Goal: Task Accomplishment & Management: Manage account settings

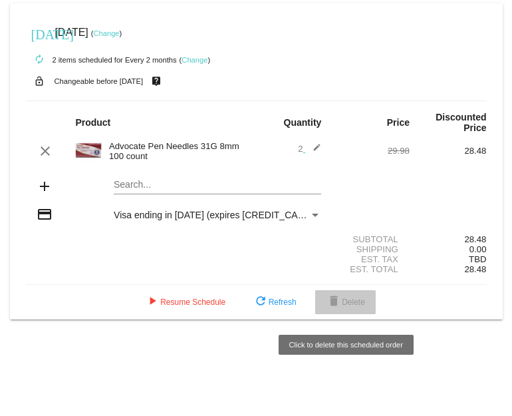
click at [343, 307] on span "delete Delete" at bounding box center [345, 301] width 39 height 9
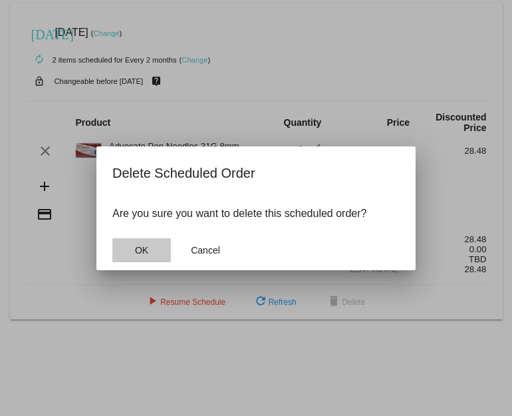
click at [154, 255] on button "OK" at bounding box center [141, 250] width 59 height 24
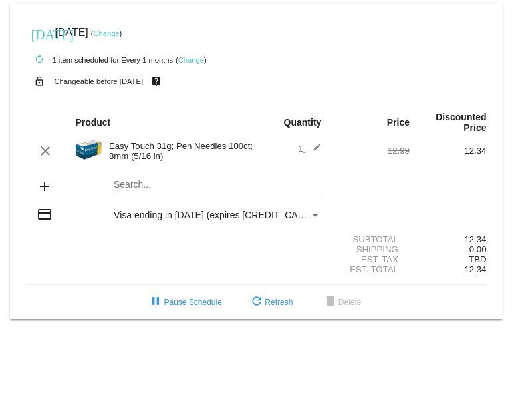
click at [315, 149] on mat-icon "edit" at bounding box center [313, 151] width 16 height 16
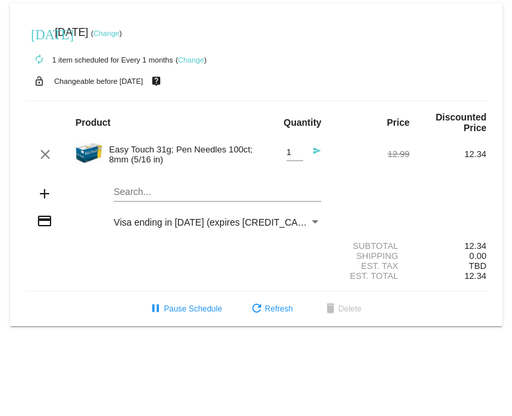
click at [313, 153] on mat-icon "send" at bounding box center [313, 154] width 16 height 16
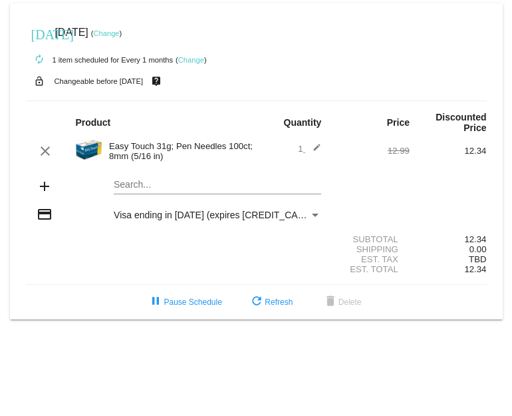
click at [303, 150] on span "1 edit" at bounding box center [309, 149] width 23 height 10
click at [299, 153] on span "1 edit" at bounding box center [309, 149] width 23 height 10
drag, startPoint x: 303, startPoint y: 148, endPoint x: 264, endPoint y: 144, distance: 38.9
click at [264, 144] on div "1 edit" at bounding box center [294, 151] width 77 height 16
click at [319, 151] on mat-icon "edit" at bounding box center [313, 151] width 16 height 16
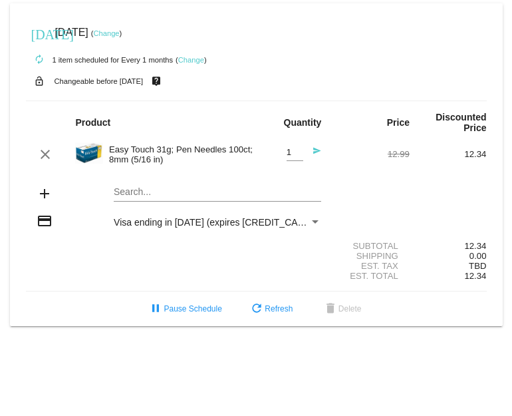
click at [315, 154] on mat-icon "send" at bounding box center [313, 154] width 16 height 16
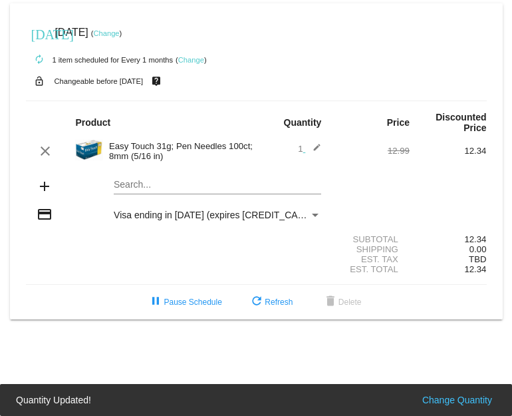
click at [315, 149] on mat-icon "edit" at bounding box center [313, 151] width 16 height 16
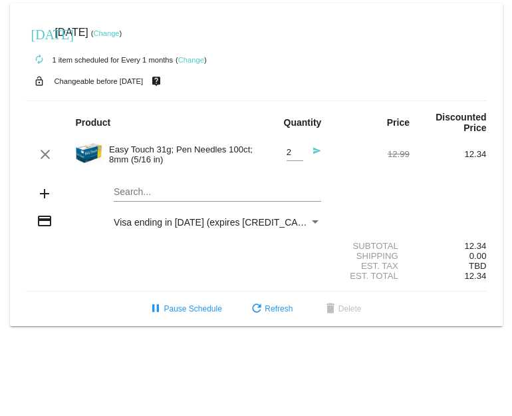
type input "2"
click at [301, 154] on input "2" at bounding box center [295, 153] width 17 height 10
click at [348, 182] on div "add Search..." at bounding box center [256, 195] width 461 height 38
click at [192, 59] on link "Change" at bounding box center [191, 60] width 26 height 8
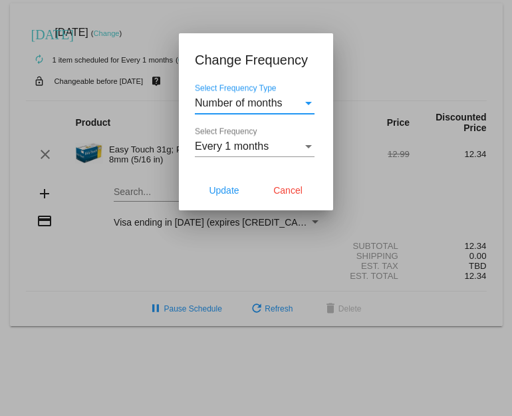
click at [312, 106] on div "Select Frequency Type" at bounding box center [309, 103] width 12 height 12
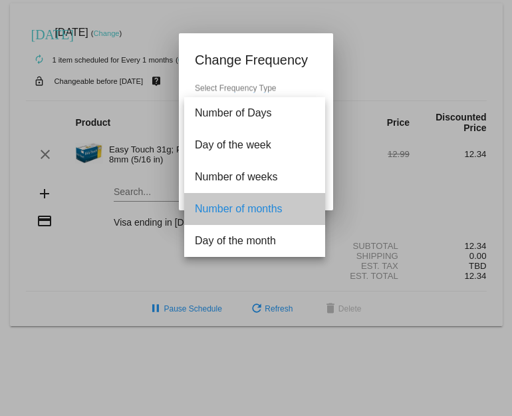
click at [257, 211] on span "Number of months" at bounding box center [255, 209] width 120 height 32
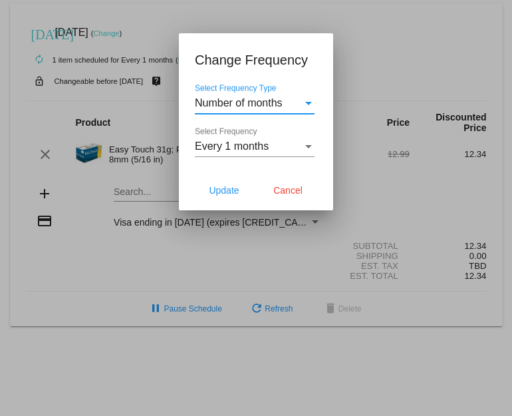
click at [306, 102] on div "Select Frequency Type" at bounding box center [308, 103] width 7 height 3
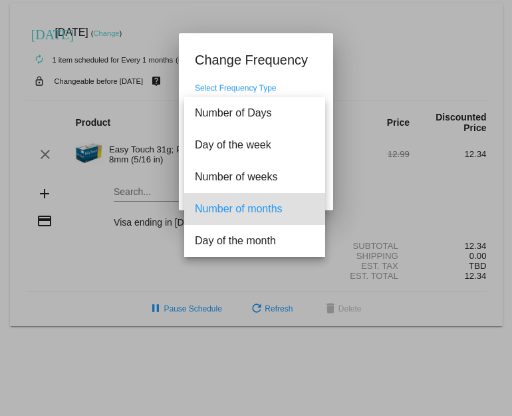
click at [398, 156] on div at bounding box center [256, 208] width 512 height 416
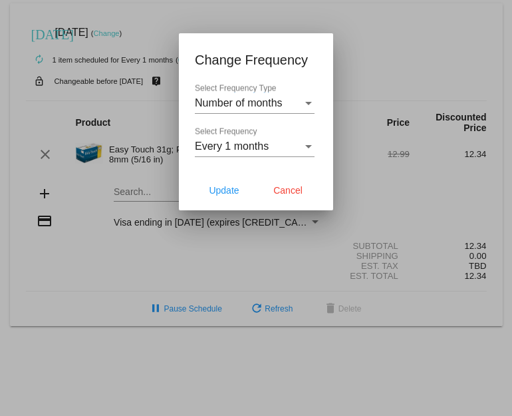
click at [309, 149] on div "Select Frequency" at bounding box center [309, 146] width 12 height 12
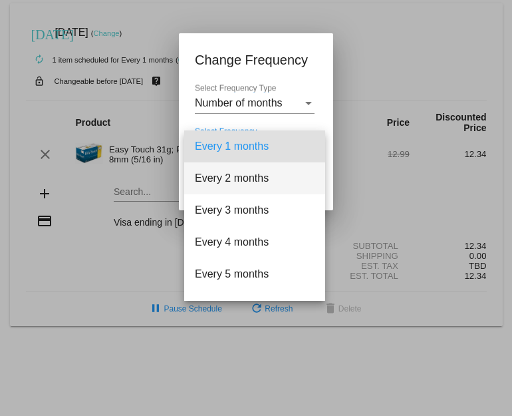
click at [246, 177] on span "Every 2 months" at bounding box center [255, 178] width 120 height 32
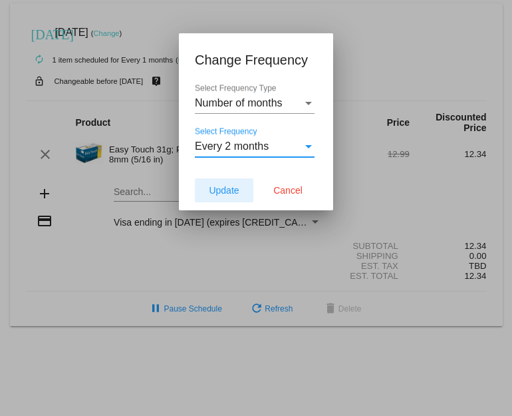
click at [221, 194] on span "Update" at bounding box center [224, 190] width 30 height 11
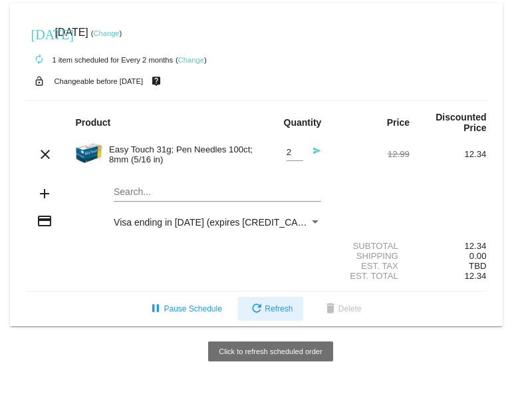
click at [260, 313] on mat-icon "refresh" at bounding box center [257, 309] width 16 height 16
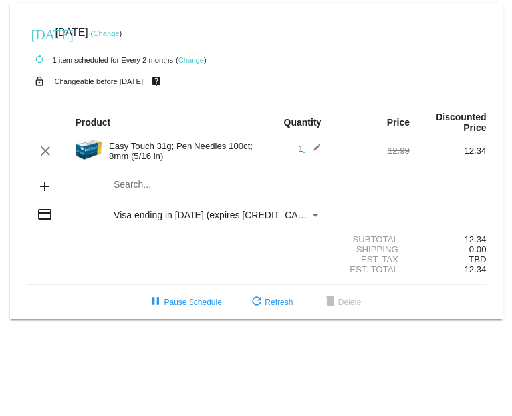
click at [315, 149] on mat-icon "edit" at bounding box center [313, 151] width 16 height 16
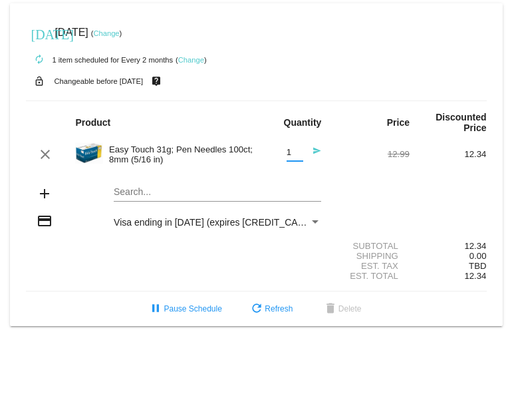
click at [296, 156] on input "1" at bounding box center [295, 153] width 17 height 10
type input "2"
click at [296, 148] on input "2" at bounding box center [295, 153] width 17 height 10
click at [245, 259] on div "Shipping 0.00" at bounding box center [256, 256] width 461 height 10
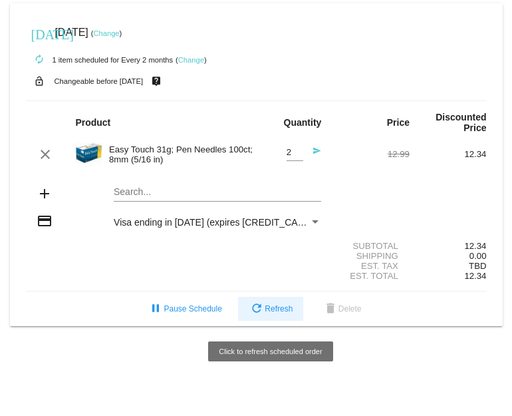
drag, startPoint x: 269, startPoint y: 311, endPoint x: 262, endPoint y: 307, distance: 8.3
click at [265, 309] on span "refresh Refresh" at bounding box center [271, 308] width 44 height 9
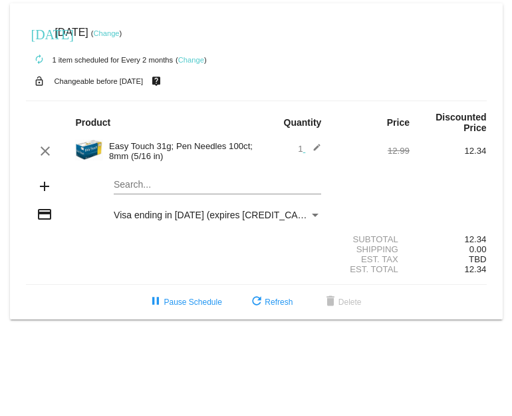
click at [318, 148] on mat-icon "edit" at bounding box center [313, 151] width 16 height 16
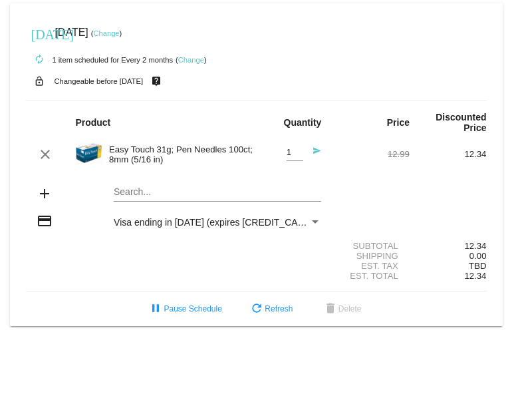
click at [302, 156] on input "1" at bounding box center [295, 153] width 17 height 10
click at [300, 150] on input "2" at bounding box center [295, 153] width 17 height 10
click at [253, 175] on mat-card-content "Product Quantity Price Discounted Price clear Easy Touch 31g; Pen Needles 100ct…" at bounding box center [256, 195] width 461 height 191
type input "1"
click at [300, 157] on input "1" at bounding box center [295, 153] width 17 height 10
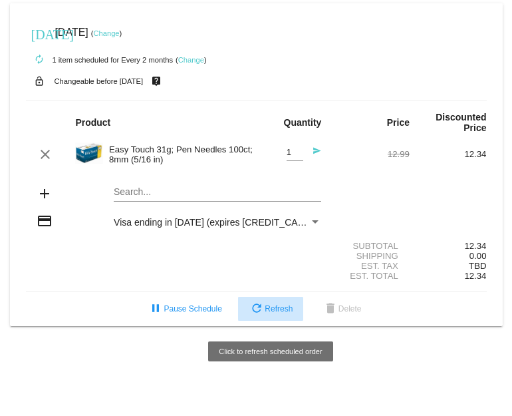
click at [281, 312] on span "refresh Refresh" at bounding box center [271, 308] width 44 height 9
